Goal: Book appointment/travel/reservation

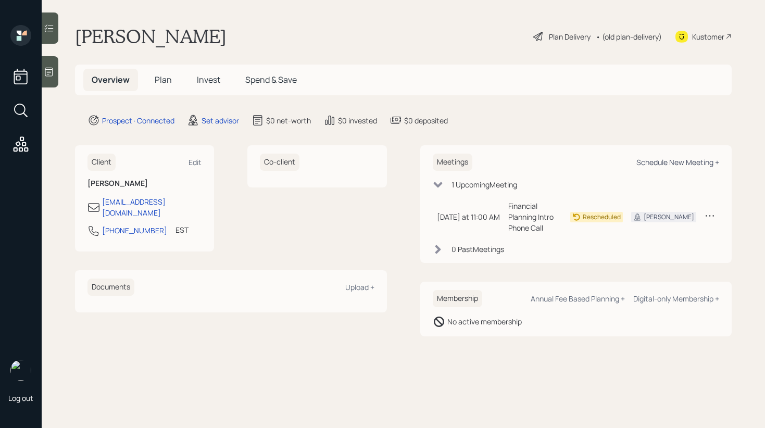
click at [664, 163] on div "Schedule New Meeting +" at bounding box center [678, 162] width 83 height 10
select select "round-[PERSON_NAME]"
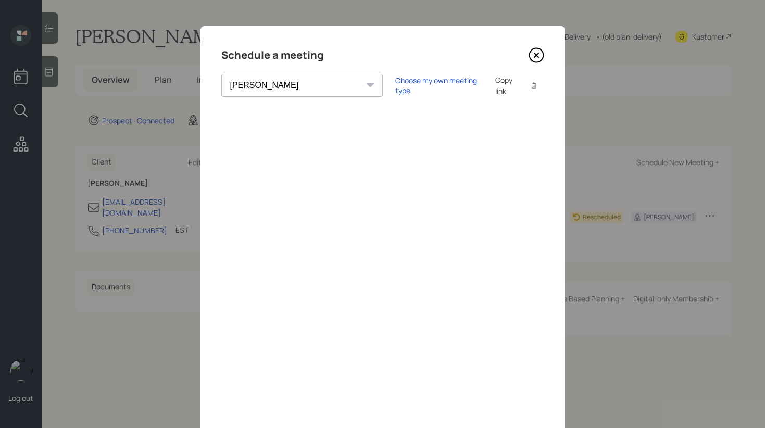
click at [535, 53] on icon at bounding box center [537, 55] width 16 height 16
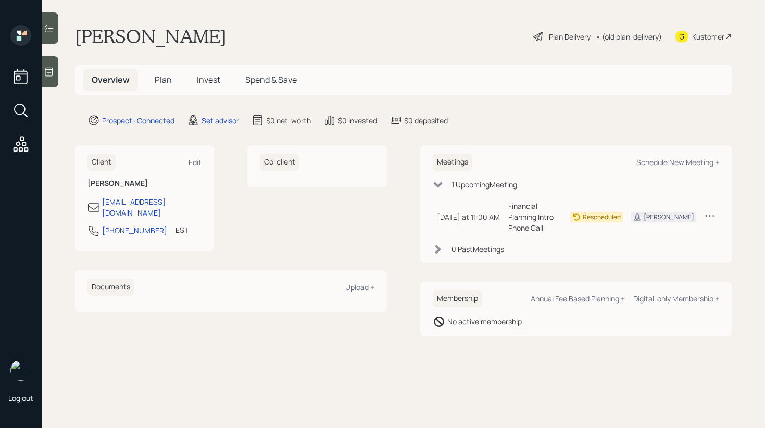
click at [53, 73] on icon at bounding box center [49, 72] width 8 height 9
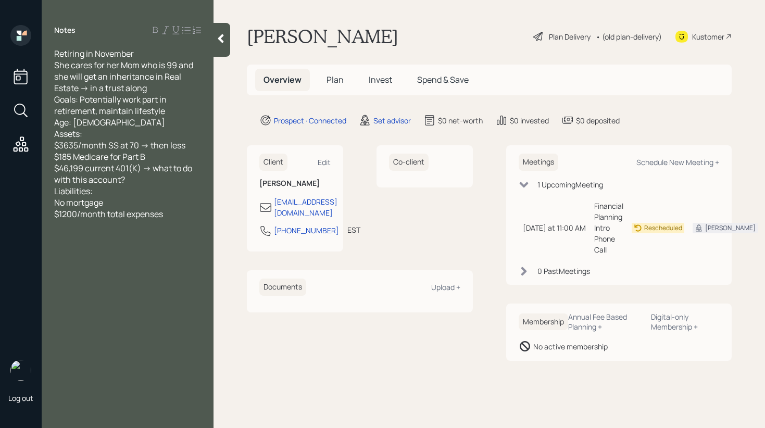
click at [228, 41] on div at bounding box center [222, 40] width 17 height 34
